Goal: Transaction & Acquisition: Purchase product/service

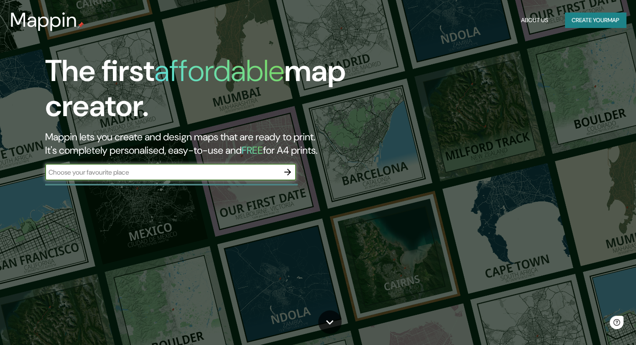
click at [160, 170] on input "text" at bounding box center [162, 173] width 234 height 10
type input "[GEOGRAPHIC_DATA]"
click at [295, 168] on button "button" at bounding box center [287, 172] width 17 height 17
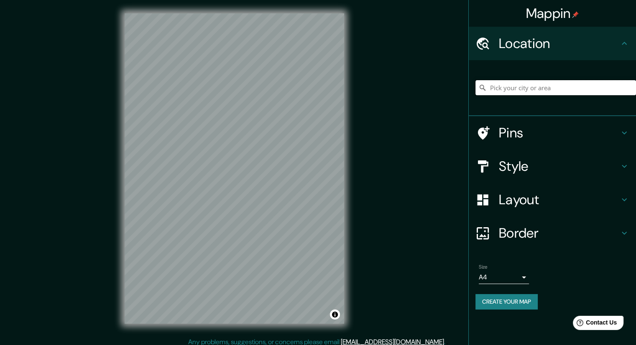
click at [504, 91] on input "Pick your city or area" at bounding box center [555, 87] width 160 height 15
click at [518, 86] on input "Pick your city or area" at bounding box center [555, 87] width 160 height 15
paste input "Mirador [GEOGRAPHIC_DATA], 1970"
drag, startPoint x: 587, startPoint y: 86, endPoint x: 618, endPoint y: 90, distance: 31.1
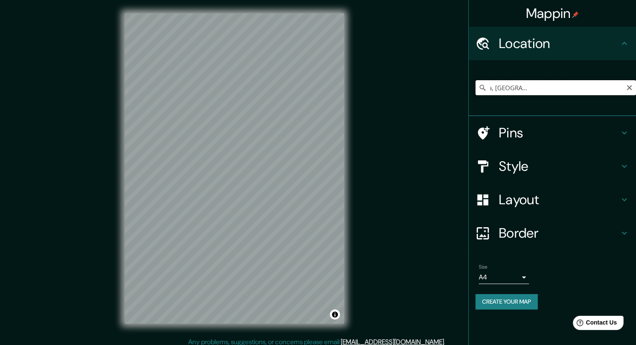
click at [618, 90] on input "Mar Del Plata 1970, Providencia, [GEOGRAPHIC_DATA], [GEOGRAPHIC_DATA]" at bounding box center [555, 87] width 160 height 15
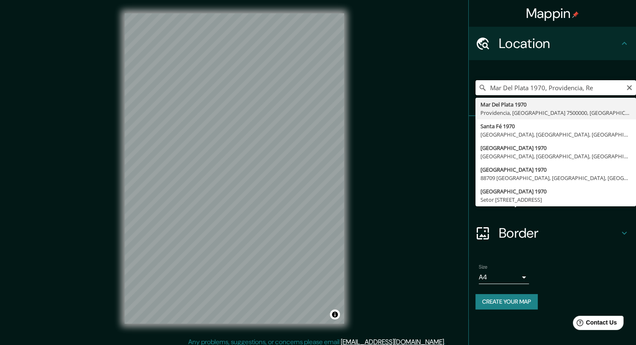
scroll to position [0, 0]
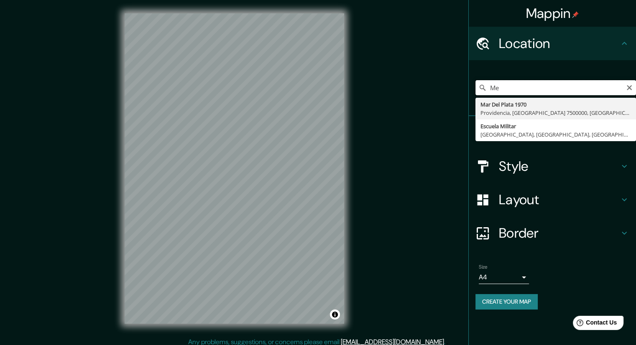
type input "e"
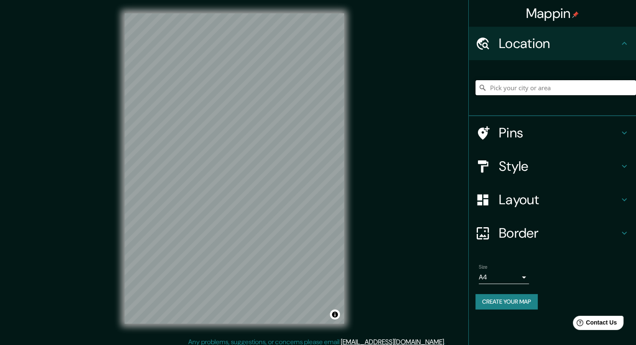
paste input "Mirador [GEOGRAPHIC_DATA], 1970"
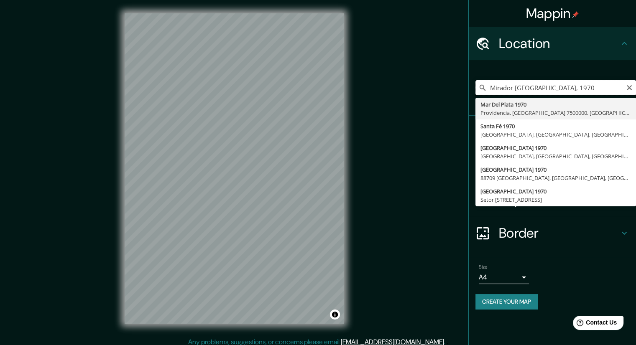
drag, startPoint x: 605, startPoint y: 86, endPoint x: 641, endPoint y: 90, distance: 35.7
click at [636, 90] on html "Mappin Location [GEOGRAPHIC_DATA] [GEOGRAPHIC_DATA] [GEOGRAPHIC_DATA], [DATE][G…" at bounding box center [318, 172] width 636 height 345
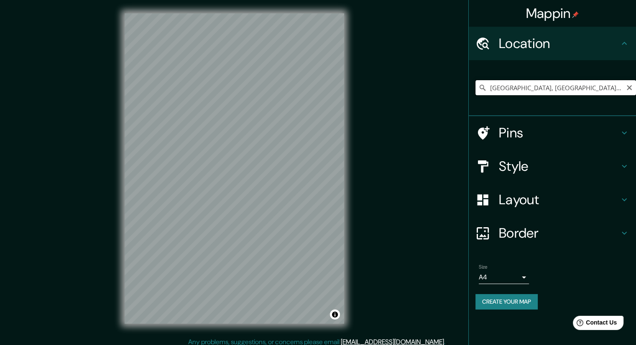
scroll to position [0, 18]
drag, startPoint x: 530, startPoint y: 89, endPoint x: 630, endPoint y: 93, distance: 100.4
click at [630, 93] on input "[GEOGRAPHIC_DATA], [GEOGRAPHIC_DATA], [GEOGRAPHIC_DATA]" at bounding box center [555, 87] width 160 height 15
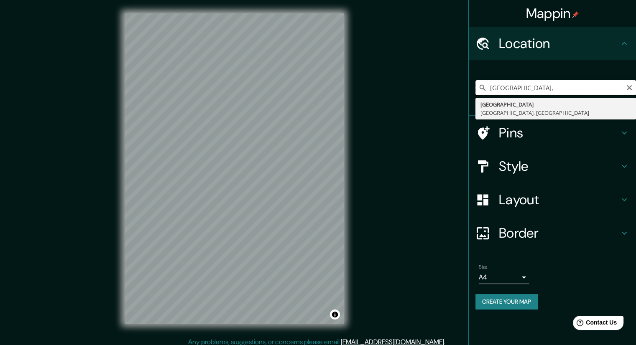
scroll to position [0, 0]
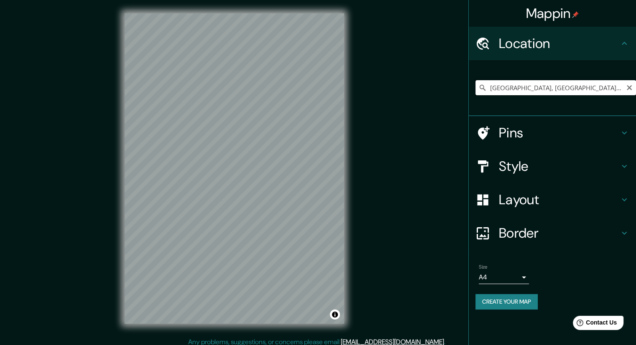
click at [575, 85] on input "[GEOGRAPHIC_DATA], [GEOGRAPHIC_DATA], [GEOGRAPHIC_DATA]" at bounding box center [555, 87] width 160 height 15
drag, startPoint x: 532, startPoint y: 89, endPoint x: 624, endPoint y: 95, distance: 91.8
click at [624, 95] on div "[GEOGRAPHIC_DATA], [GEOGRAPHIC_DATA], [GEOGRAPHIC_DATA] [GEOGRAPHIC_DATA] [GEOG…" at bounding box center [555, 88] width 160 height 42
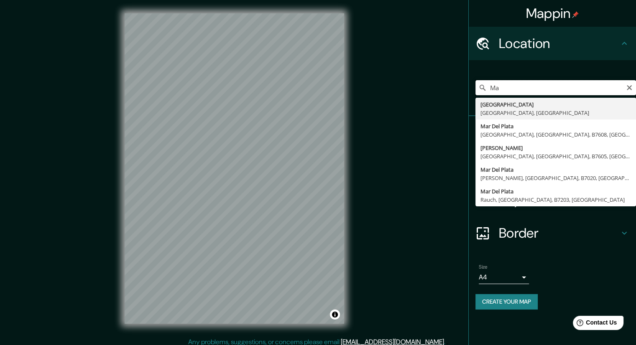
type input "M"
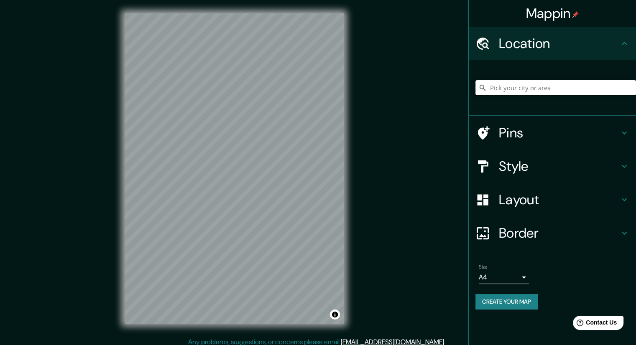
paste input "Mirador [GEOGRAPHIC_DATA], 1970"
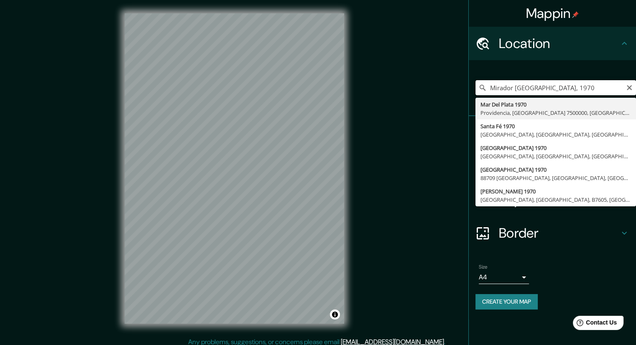
drag, startPoint x: 567, startPoint y: 88, endPoint x: 631, endPoint y: 93, distance: 64.1
click at [631, 93] on input "Mirador [GEOGRAPHIC_DATA], 1970" at bounding box center [555, 87] width 160 height 15
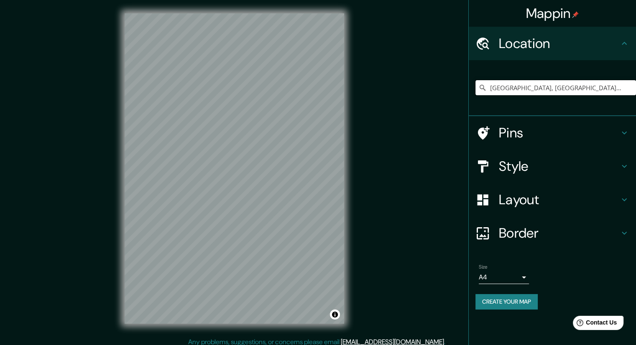
type input "[GEOGRAPHIC_DATA], [GEOGRAPHIC_DATA], [GEOGRAPHIC_DATA], B7165, [GEOGRAPHIC_DAT…"
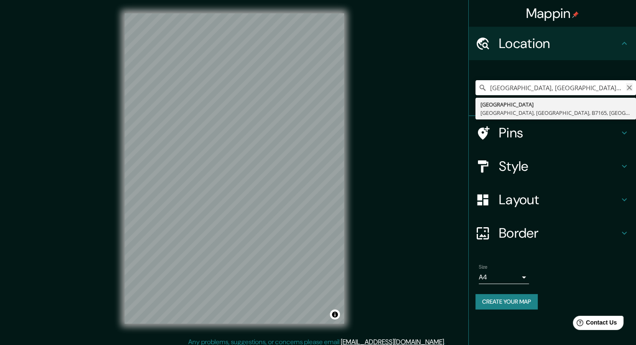
click at [631, 89] on icon "Clear" at bounding box center [628, 87] width 5 height 5
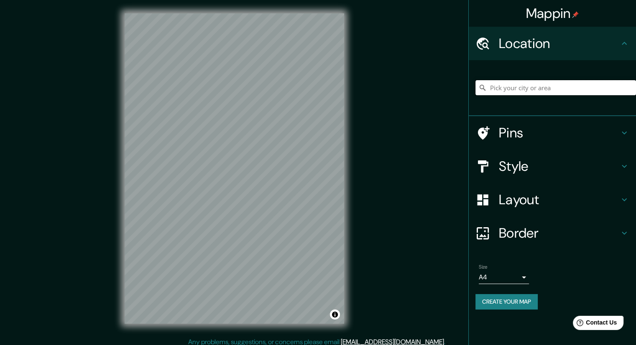
paste input "[STREET_ADDRESS]"
type input "[STREET_ADDRESS]"
